Goal: Use online tool/utility

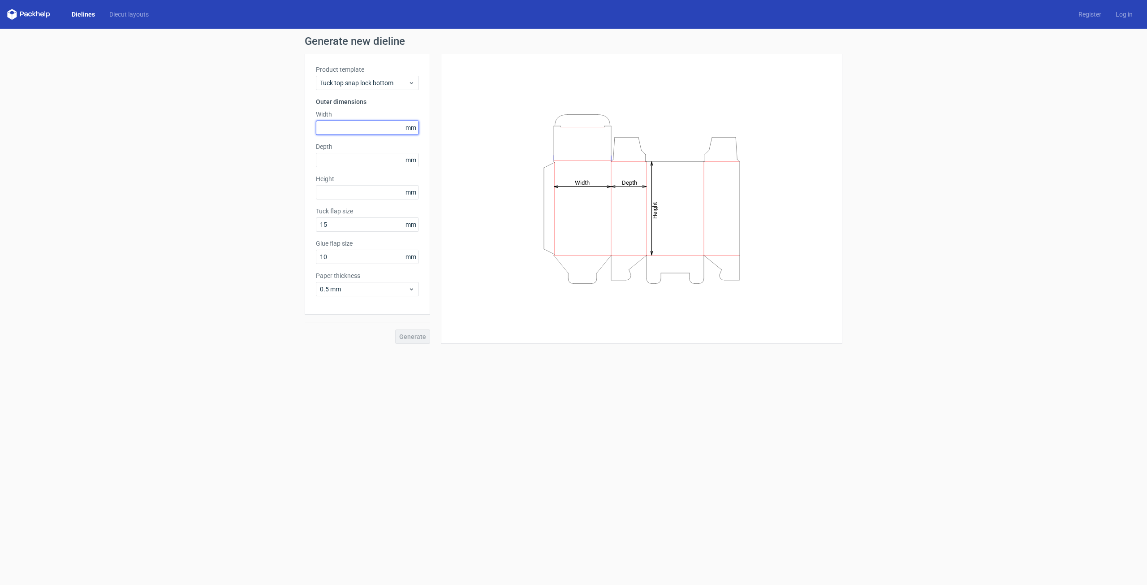
click at [371, 125] on input "text" at bounding box center [367, 127] width 103 height 14
type input "60"
click at [363, 159] on input "text" at bounding box center [367, 160] width 103 height 14
type input "17"
click at [359, 186] on div "Product template Tuck top snap lock bottom Outer dimensions Width 60 mm Depth 1…" at bounding box center [367, 184] width 125 height 261
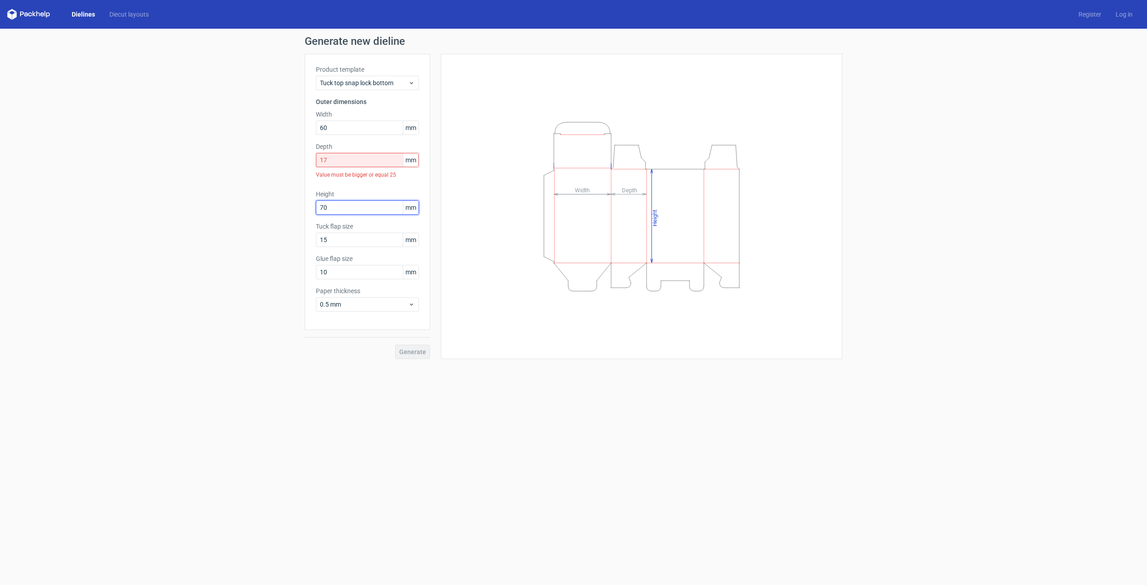
click at [356, 203] on input "70" at bounding box center [367, 207] width 103 height 14
type input "70"
drag, startPoint x: 354, startPoint y: 184, endPoint x: 355, endPoint y: 179, distance: 5.4
click at [355, 184] on div "Product template Tuck top snap lock bottom Outer dimensions Width 60 mm Depth 1…" at bounding box center [367, 192] width 125 height 276
click at [355, 175] on div "Value must be bigger or equal 25" at bounding box center [367, 174] width 103 height 15
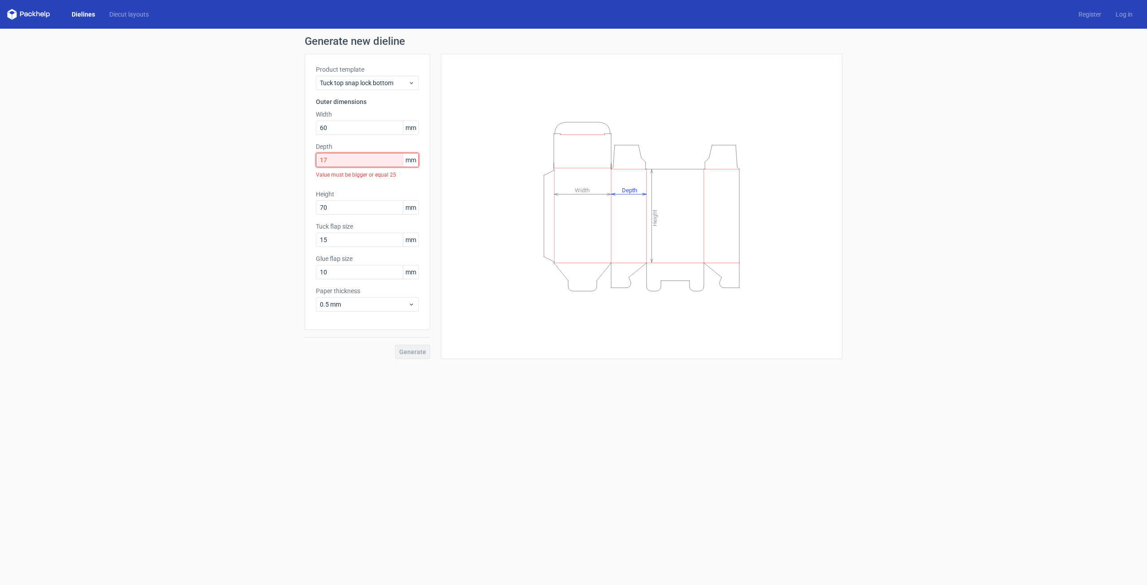
drag, startPoint x: 331, startPoint y: 159, endPoint x: 310, endPoint y: 156, distance: 22.2
click at [310, 156] on div "Product template Tuck top snap lock bottom Outer dimensions Width 60 mm Depth 1…" at bounding box center [367, 192] width 125 height 276
drag, startPoint x: 329, startPoint y: 161, endPoint x: 309, endPoint y: 158, distance: 20.3
click at [309, 158] on div "Product template Tuck top snap lock bottom Outer dimensions Width 60 mm Depth 2…" at bounding box center [367, 184] width 125 height 261
type input "17"
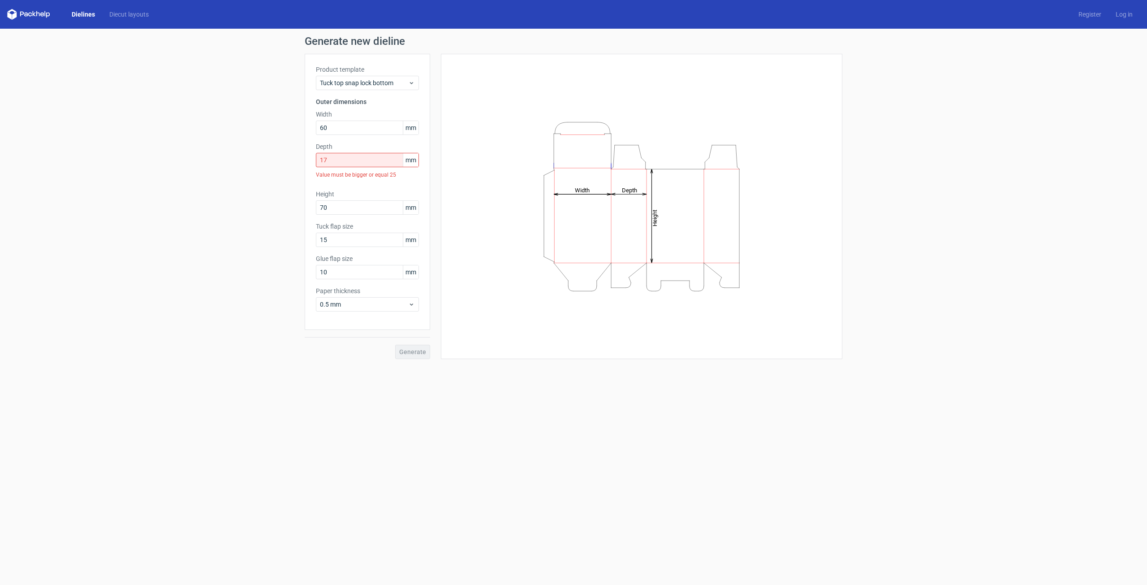
click at [333, 174] on div "Product template Tuck top snap lock bottom Outer dimensions Width 60 mm Depth 1…" at bounding box center [367, 192] width 125 height 276
